Goal: Transaction & Acquisition: Obtain resource

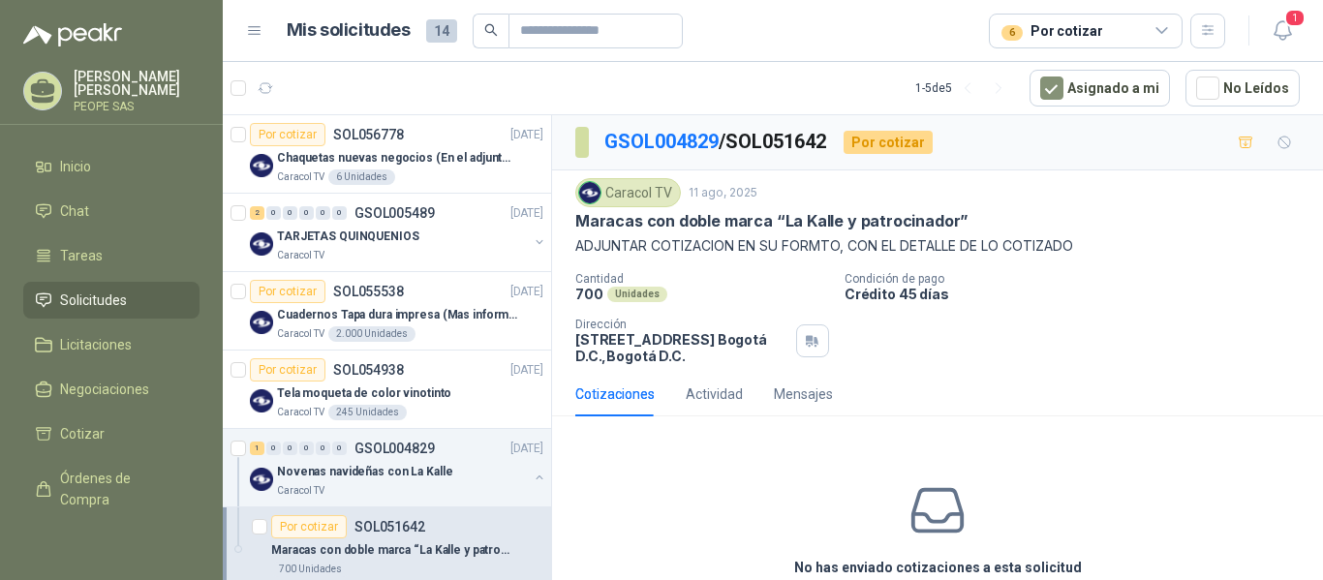
scroll to position [93, 0]
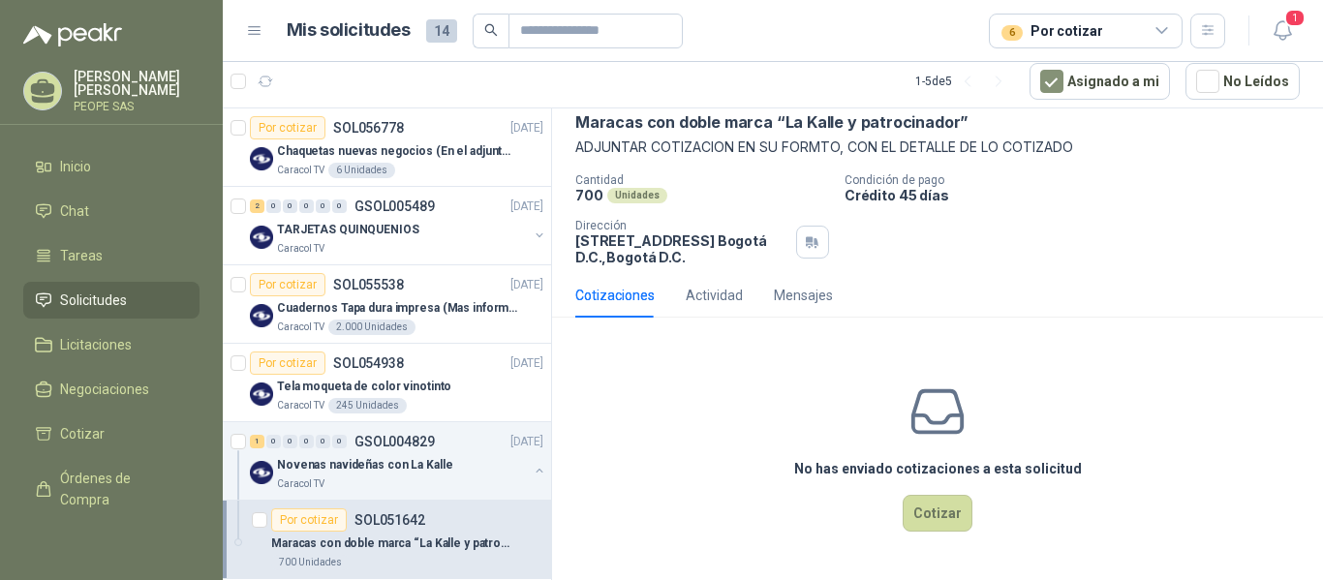
click at [660, 416] on div "No has enviado cotizaciones a esta solicitud Cotizar" at bounding box center [937, 456] width 771 height 247
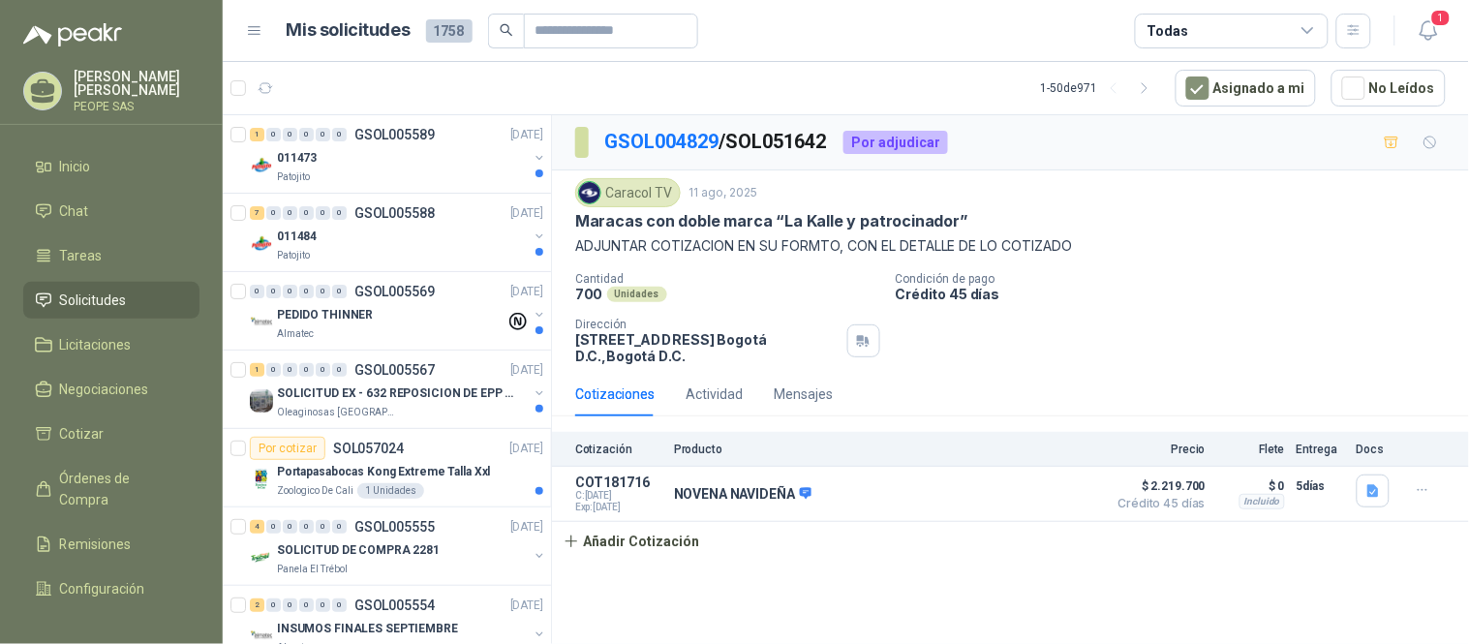
click at [1300, 35] on icon at bounding box center [1307, 30] width 17 height 17
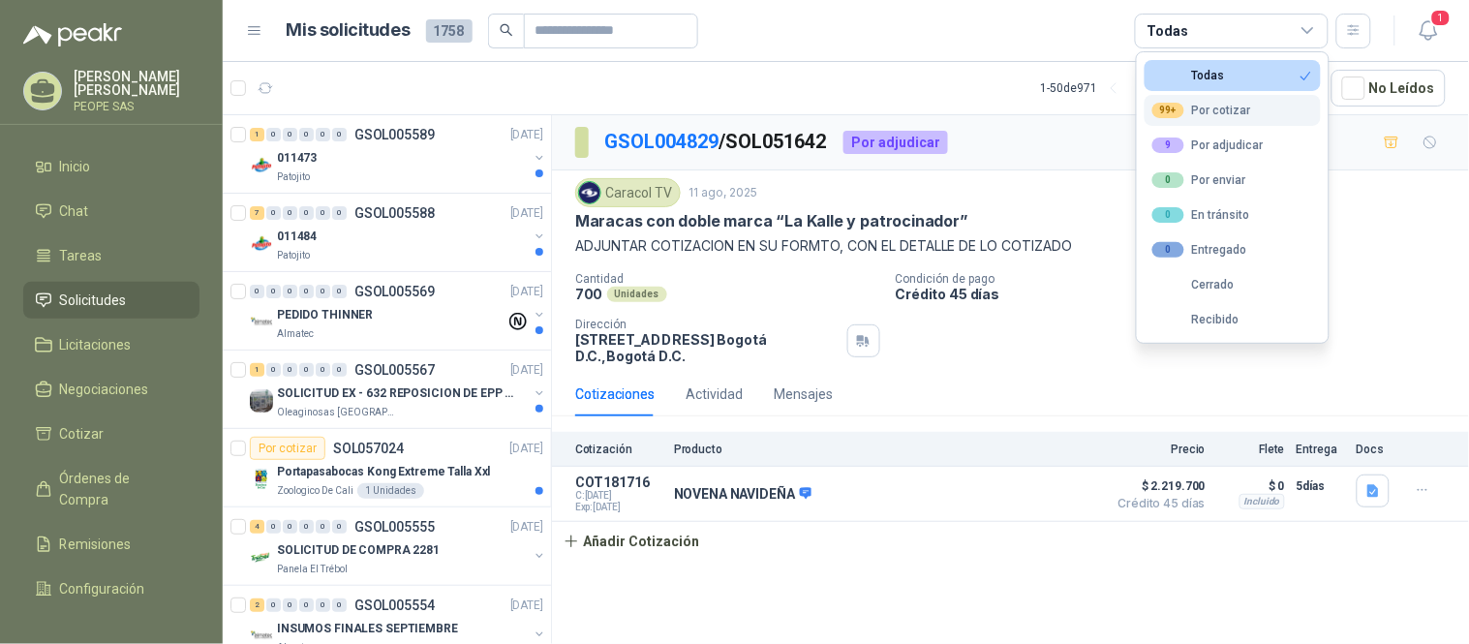
click at [1210, 118] on div "99+ Por cotizar" at bounding box center [1201, 110] width 99 height 15
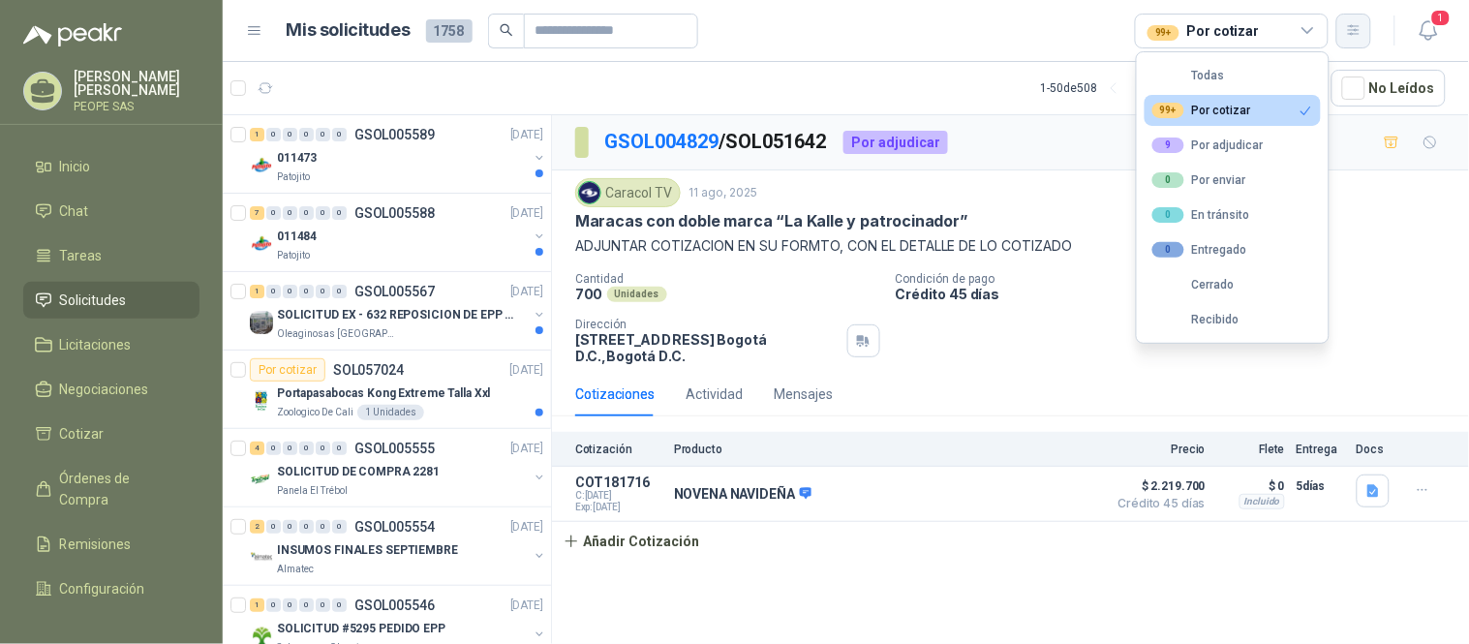
click at [1322, 31] on icon "button" at bounding box center [1353, 30] width 11 height 10
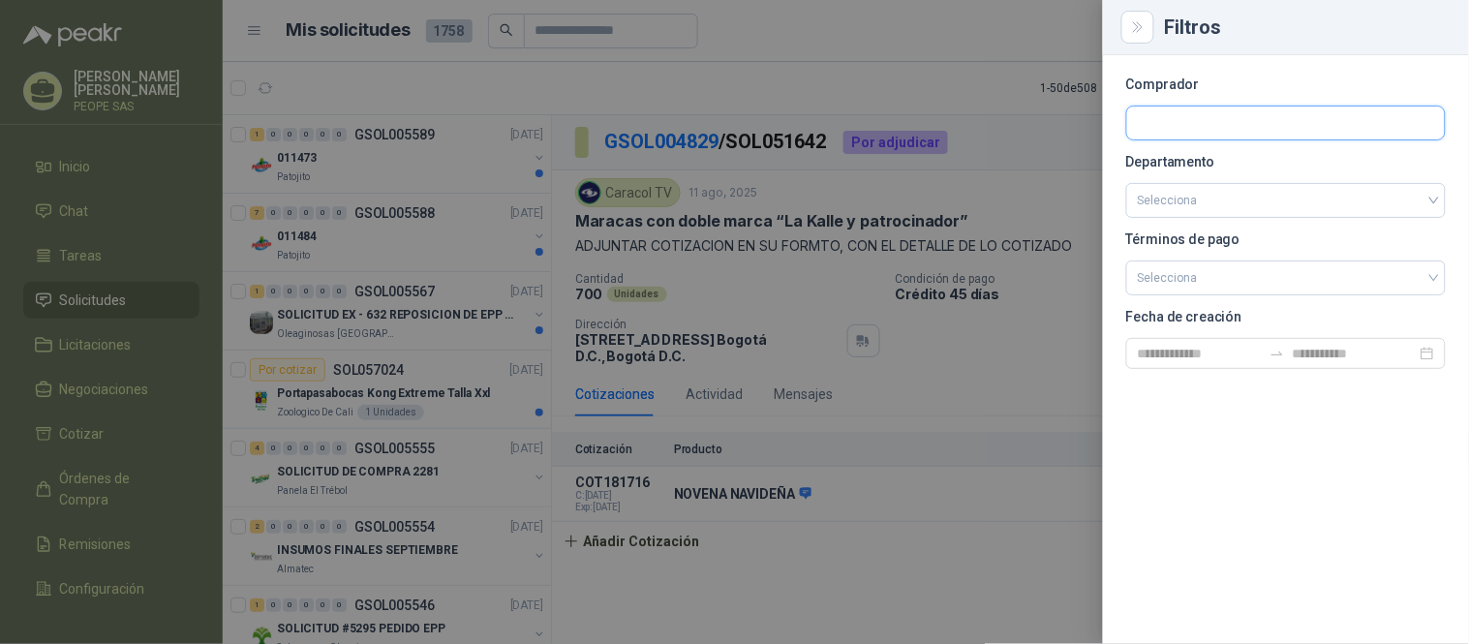
click at [1208, 123] on input "text" at bounding box center [1286, 123] width 318 height 33
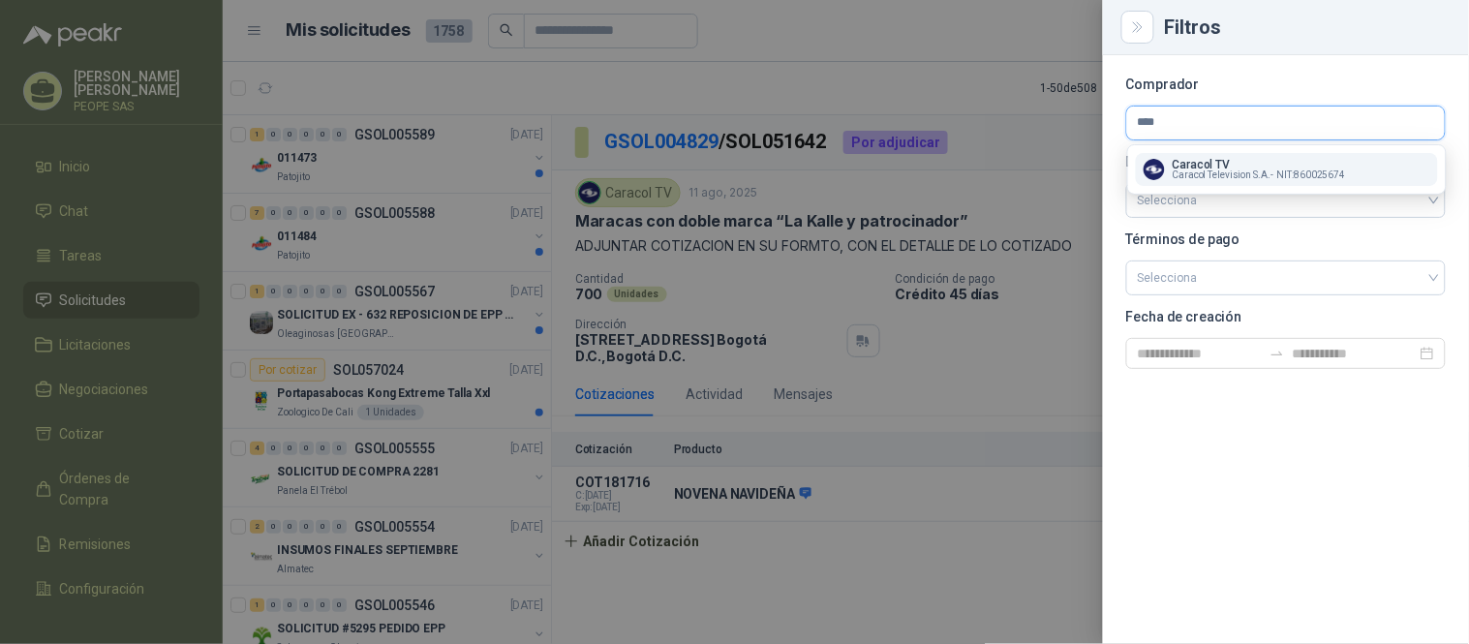
type input "****"
click at [1206, 159] on p "Caracol TV" at bounding box center [1259, 165] width 173 height 12
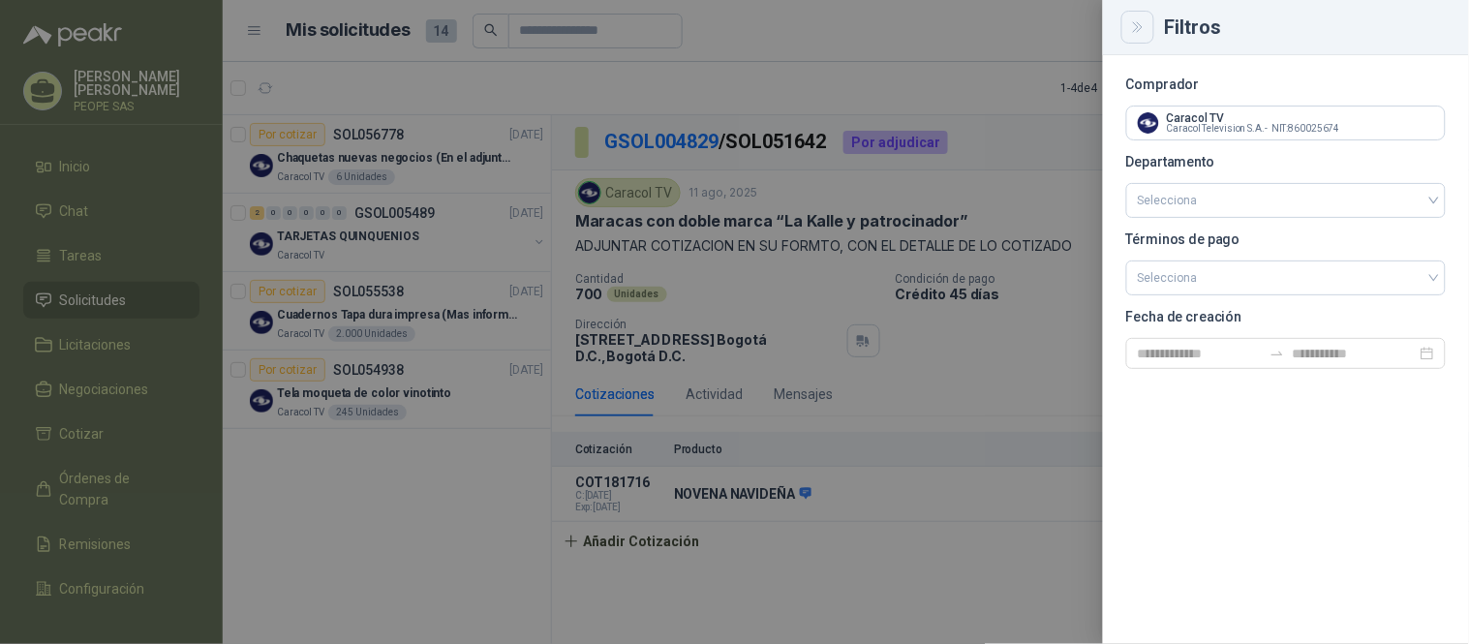
click at [1139, 23] on icon "Close" at bounding box center [1137, 27] width 9 height 10
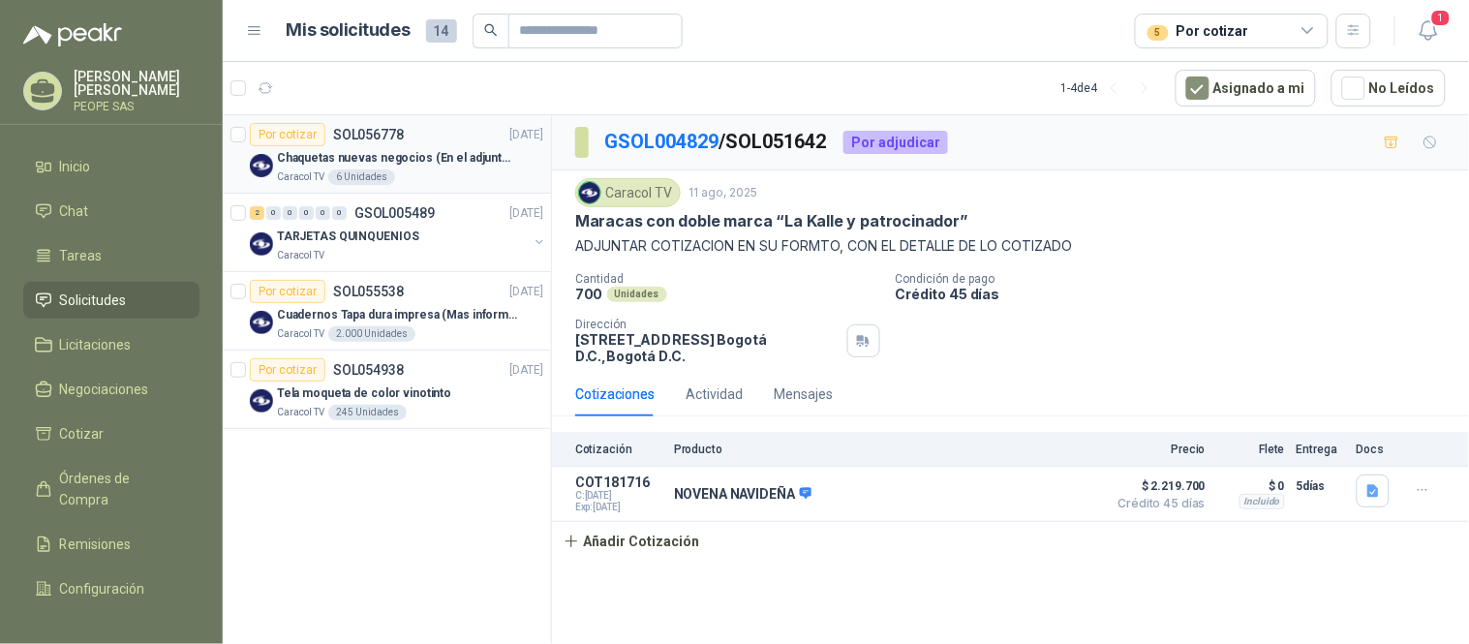
click at [405, 157] on p "Chaquetas nuevas negocios (En el adjunto mas informacion)" at bounding box center [397, 158] width 241 height 18
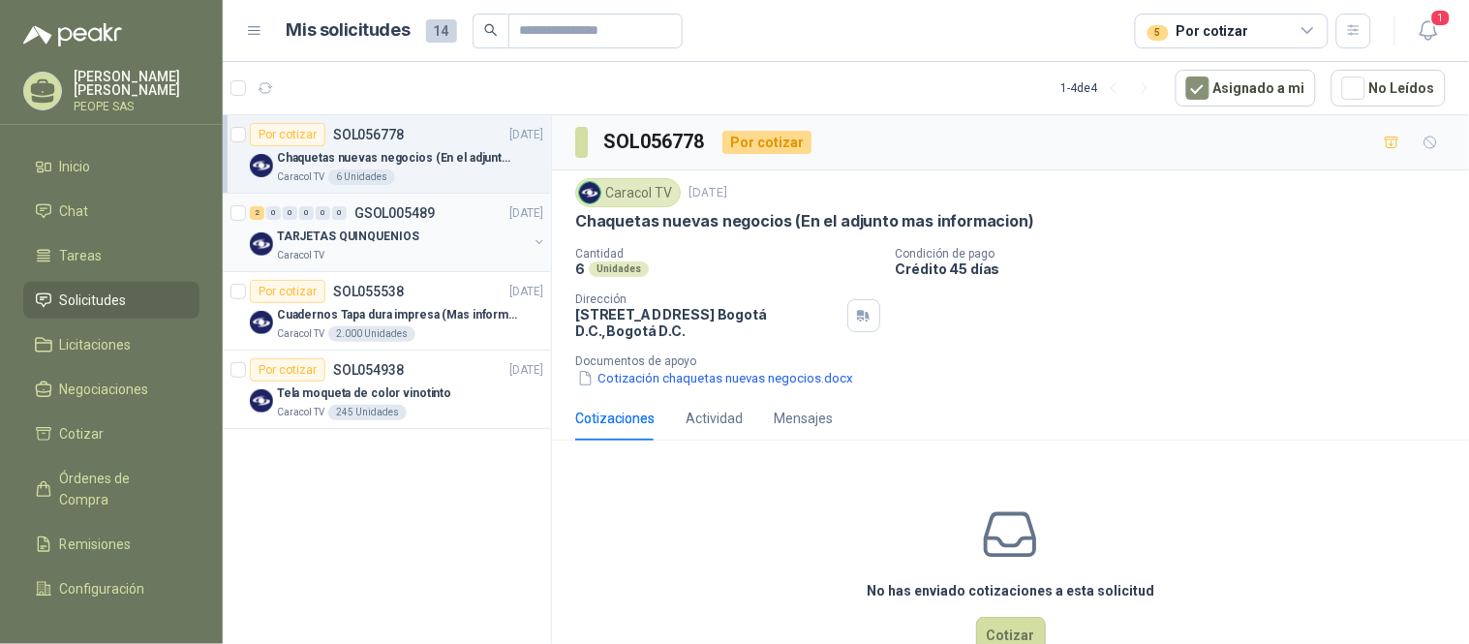
click at [428, 227] on div "TARJETAS QUINQUENIOS" at bounding box center [402, 236] width 251 height 23
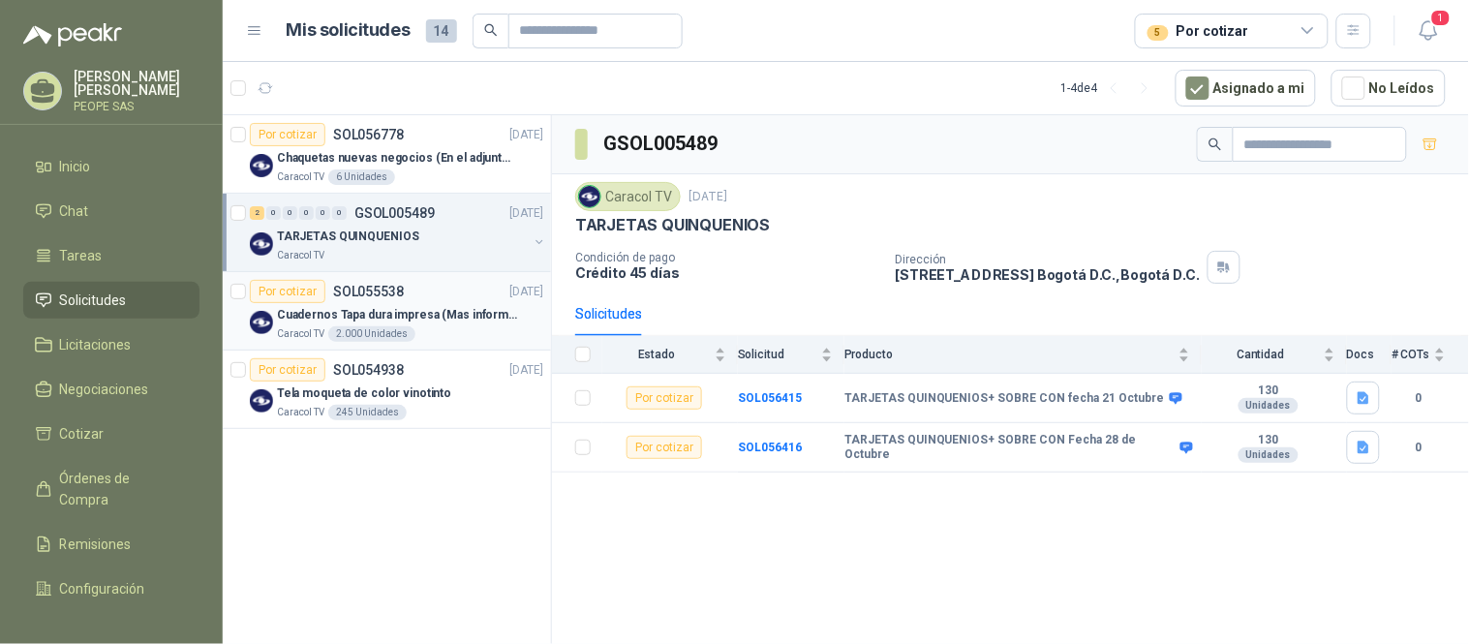
click at [442, 316] on p "Cuadernos Tapa dura impresa (Mas informacion en el adjunto)" at bounding box center [397, 315] width 241 height 18
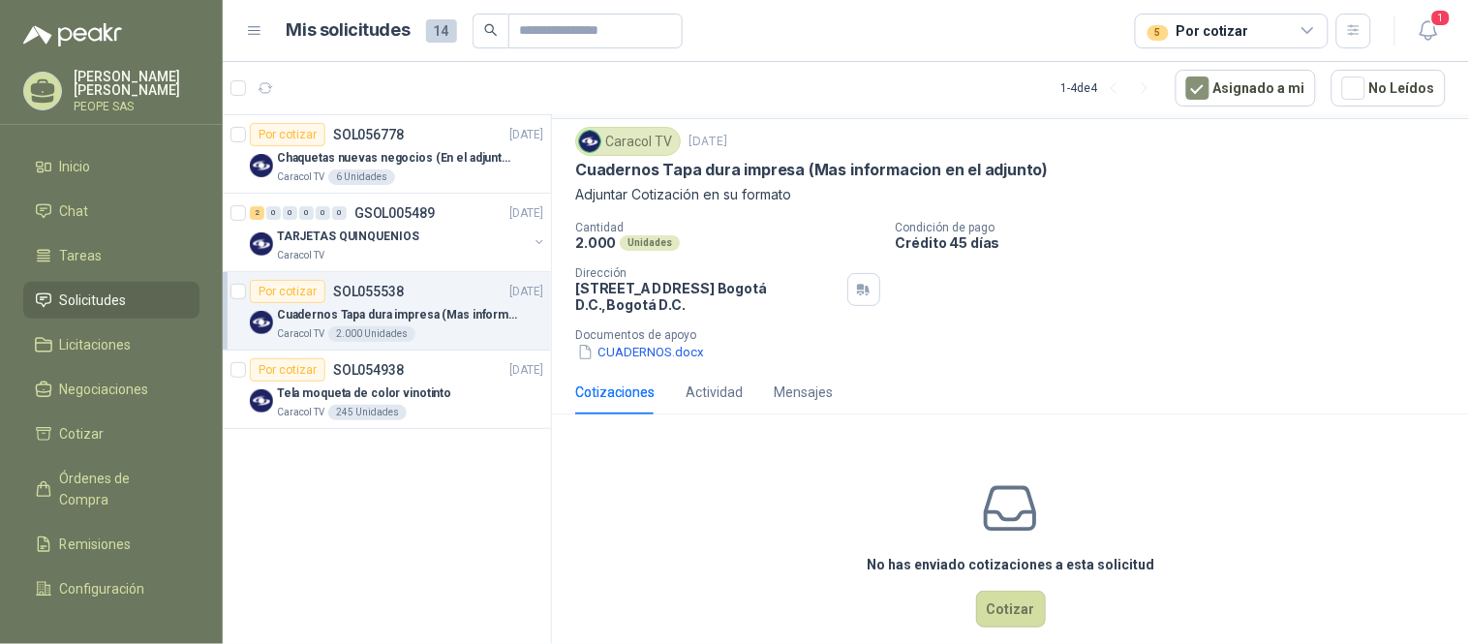
scroll to position [77, 0]
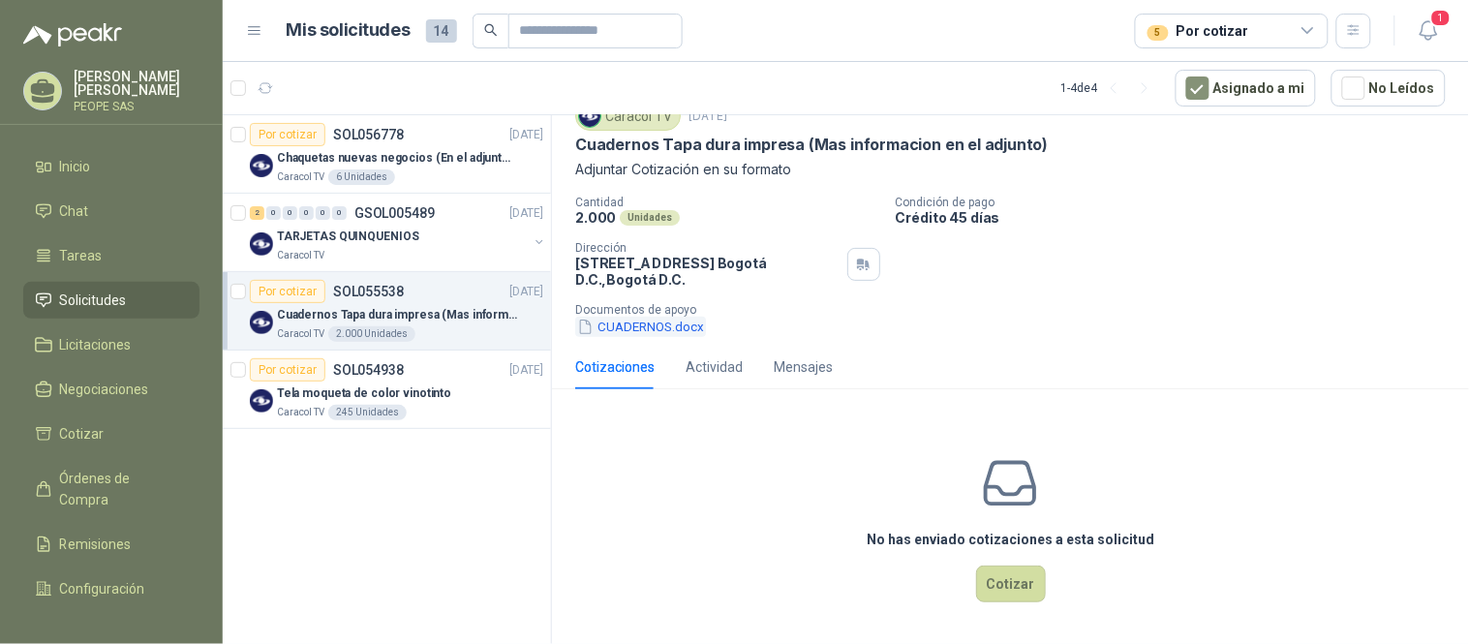
click at [662, 325] on button "CUADERNOS.docx" at bounding box center [640, 327] width 131 height 20
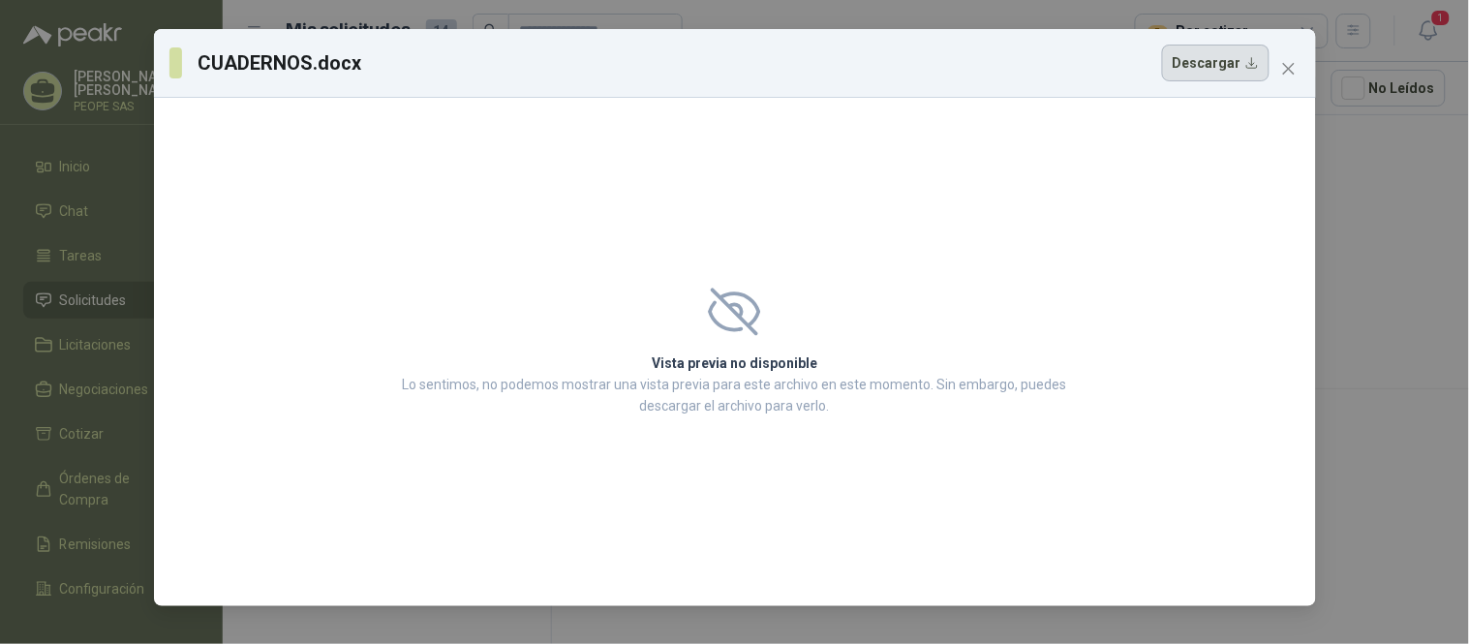
click at [1224, 62] on button "Descargar" at bounding box center [1215, 63] width 107 height 37
click at [1322, 229] on div "CUADERNOS.docx Descargar Vista previa no disponible Lo sentimos, no podemos mos…" at bounding box center [734, 322] width 1469 height 644
